Goal: Task Accomplishment & Management: Use online tool/utility

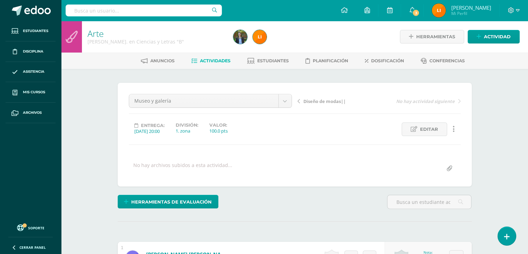
click at [107, 43] on div "[PERSON_NAME]. en Ciencias y Letras "B"" at bounding box center [157, 41] width 138 height 7
click at [98, 35] on link "Arte" at bounding box center [96, 33] width 16 height 12
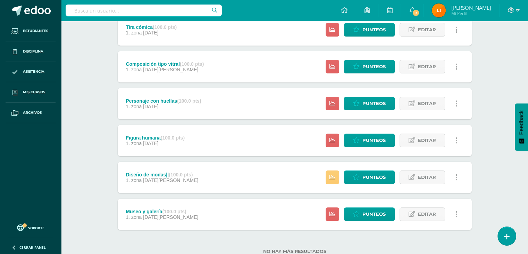
scroll to position [138, 0]
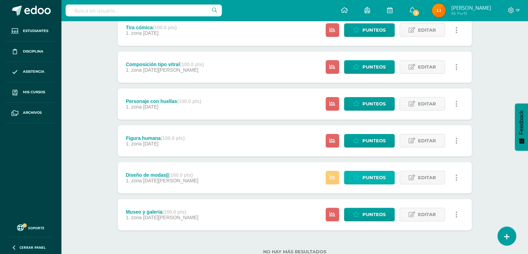
click at [361, 176] on link "Punteos" at bounding box center [369, 178] width 51 height 14
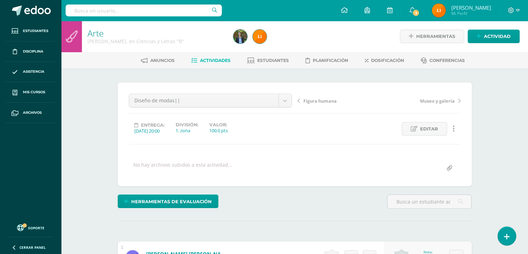
scroll to position [1, 0]
